Goal: Task Accomplishment & Management: Complete application form

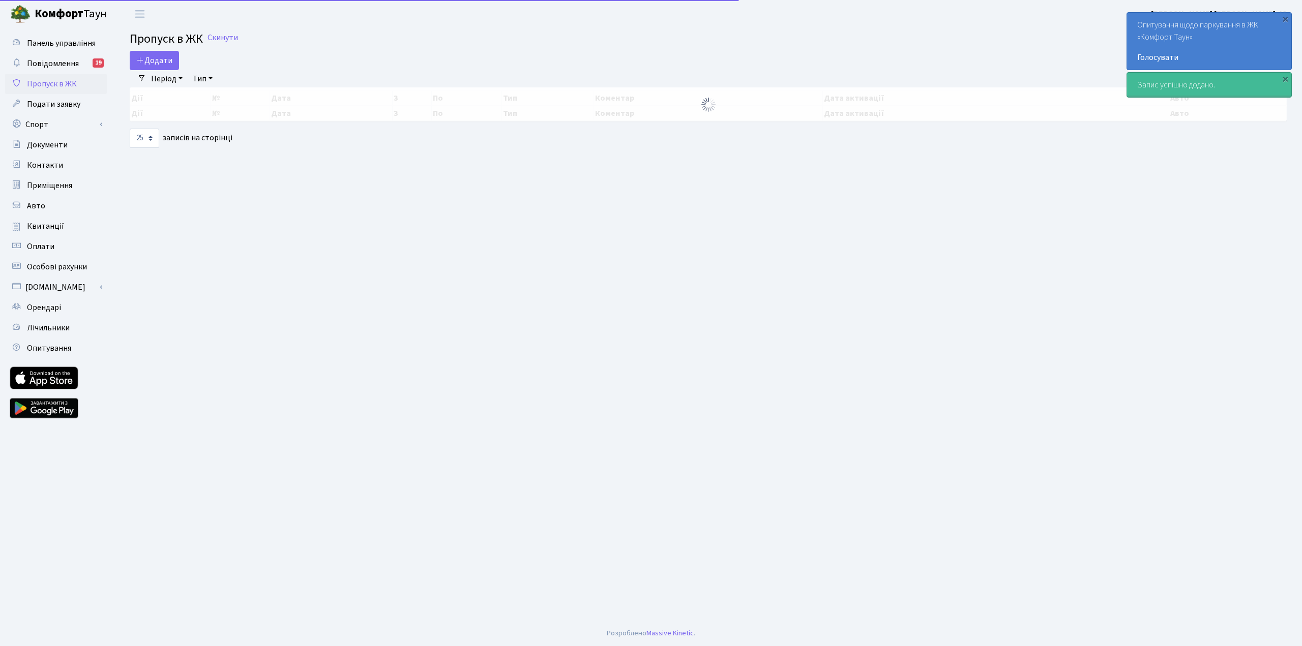
select select "25"
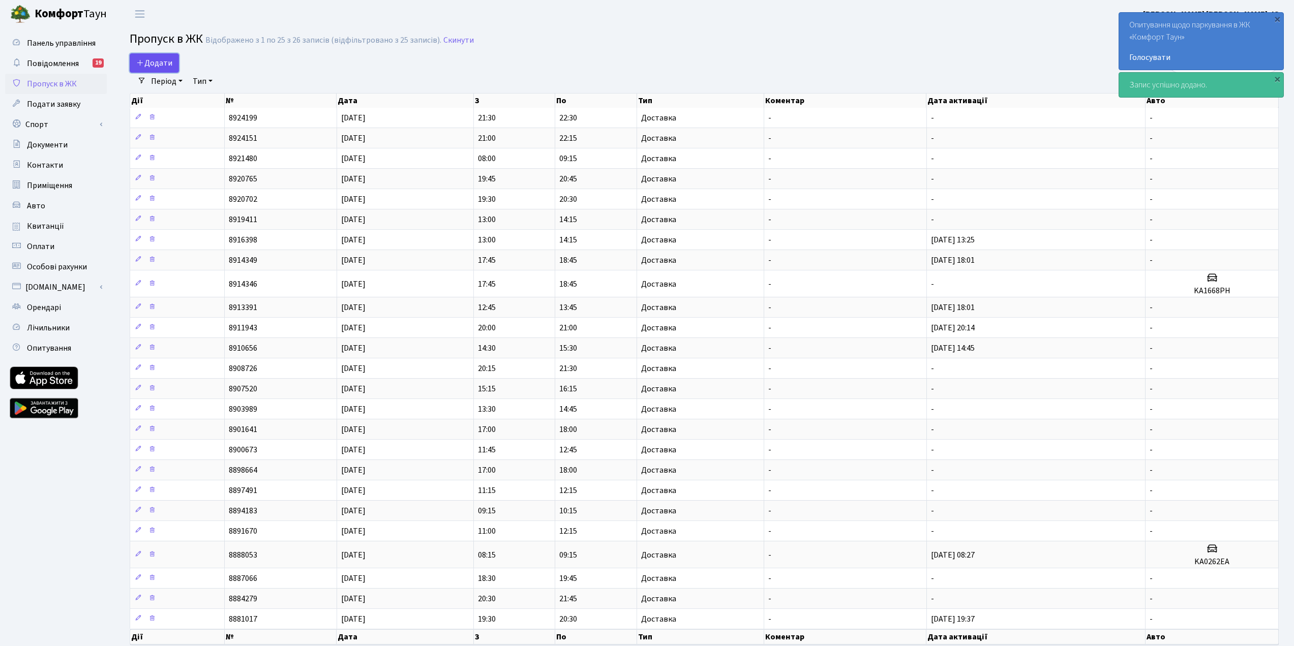
click at [167, 62] on span "Додати" at bounding box center [154, 62] width 36 height 11
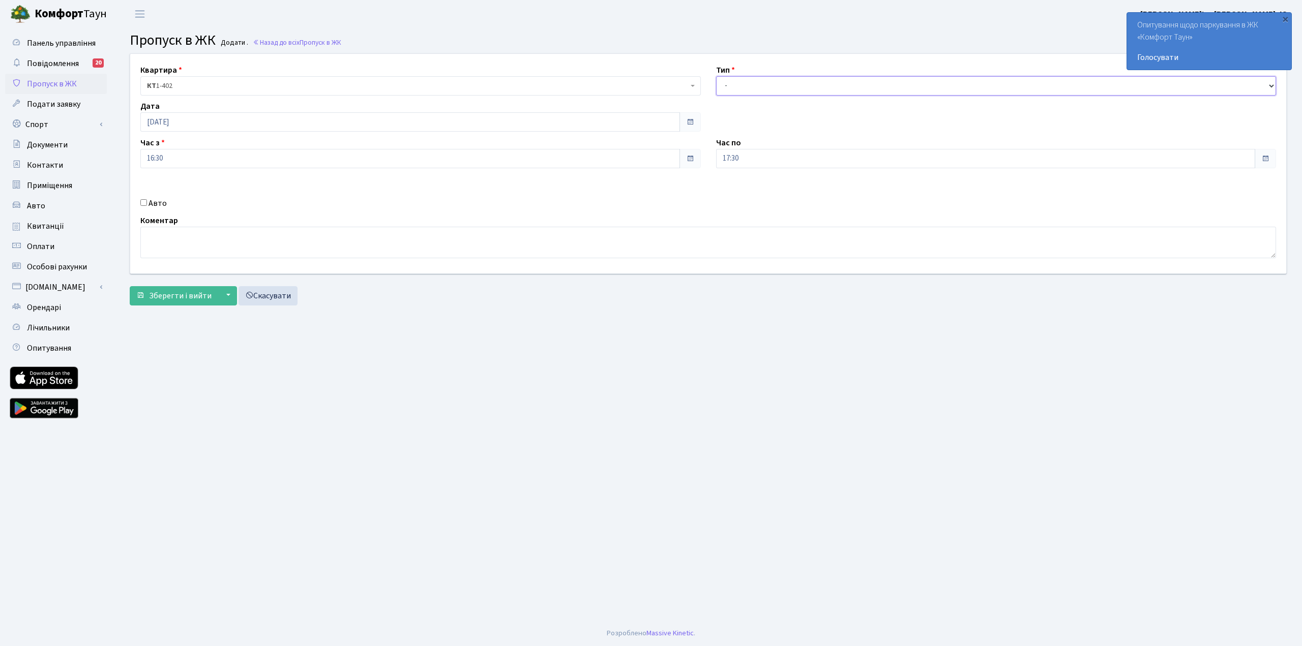
click at [752, 91] on select "- Доставка Таксі Гості Сервіс" at bounding box center [996, 85] width 560 height 19
select select "1"
click at [716, 76] on select "- Доставка Таксі Гості Сервіс" at bounding box center [996, 85] width 560 height 19
click at [188, 296] on span "Зберегти і вийти" at bounding box center [180, 295] width 63 height 11
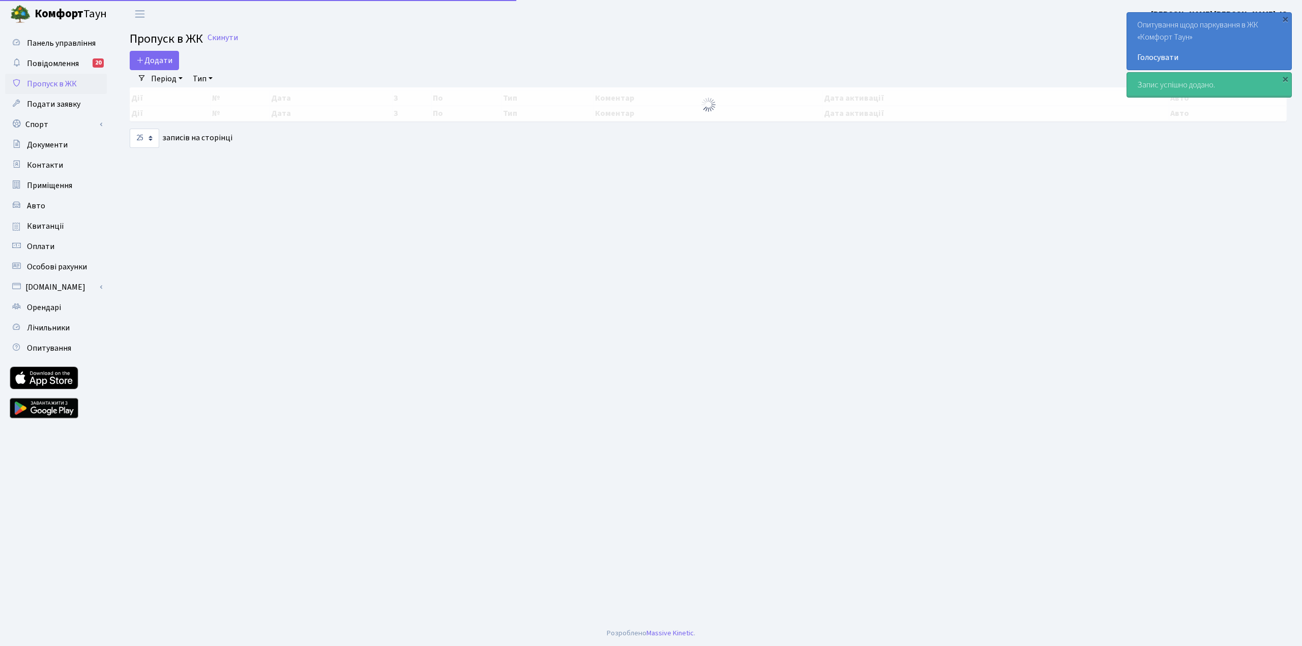
select select "25"
